Goal: Find contact information: Find contact information

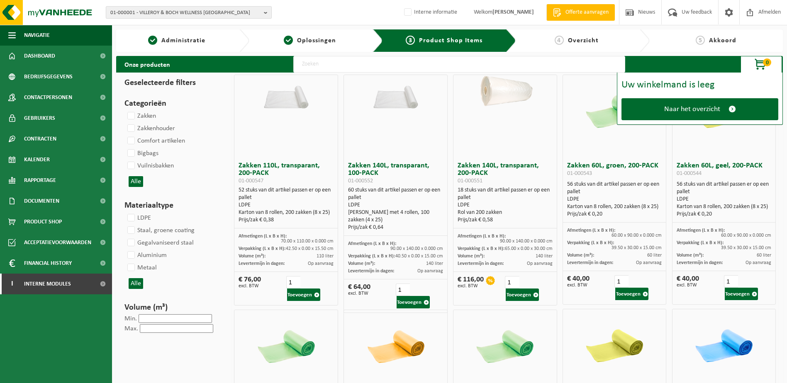
click at [158, 13] on span "01-000001 - VILLEROY & BOCH WELLNESS [GEOGRAPHIC_DATA]" at bounding box center [185, 13] width 150 height 12
click at [157, 24] on input "text" at bounding box center [189, 26] width 162 height 10
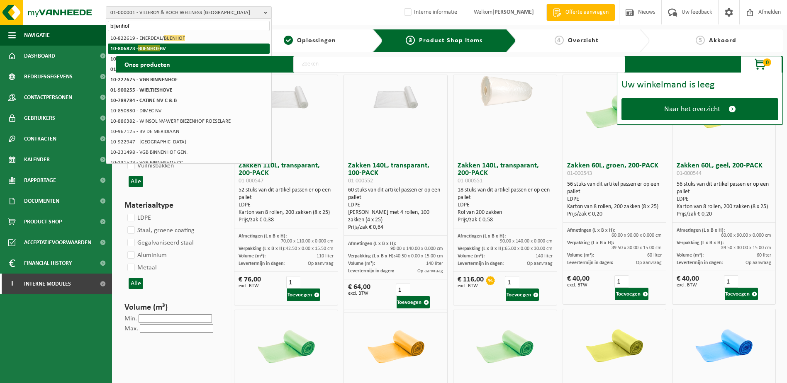
type input "bijenhof"
click at [174, 50] on li "10-806823 - BIJENHOF BV" at bounding box center [189, 49] width 162 height 10
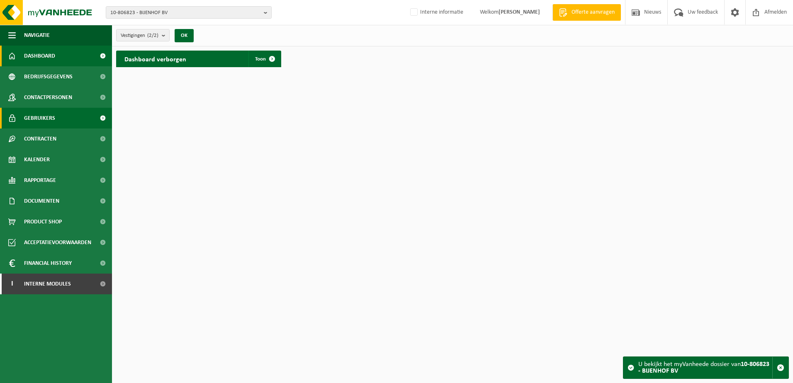
click at [45, 114] on span "Gebruikers" at bounding box center [39, 118] width 31 height 21
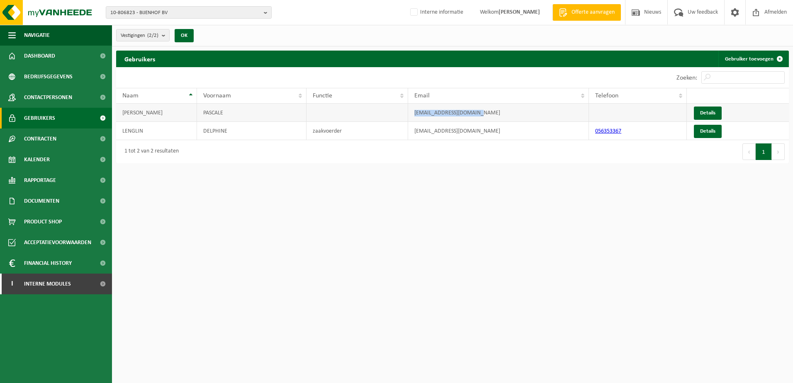
drag, startPoint x: 477, startPoint y: 115, endPoint x: 416, endPoint y: 114, distance: 61.8
click at [416, 114] on td "[EMAIL_ADDRESS][DOMAIN_NAME]" at bounding box center [498, 113] width 181 height 18
copy td "[EMAIL_ADDRESS][DOMAIN_NAME]"
